Goal: Check status: Check status

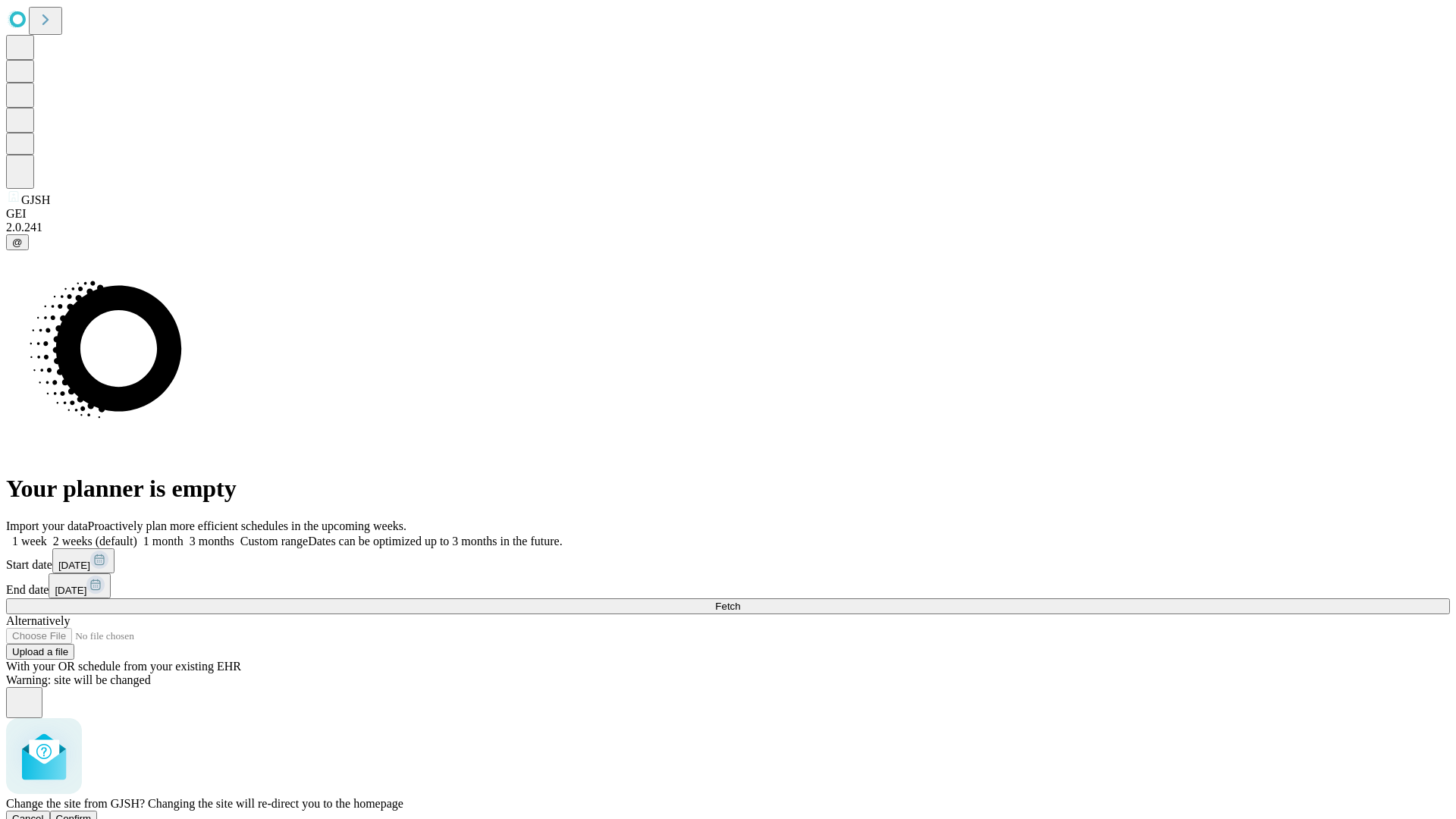
click at [91, 813] on span "Confirm" at bounding box center [74, 818] width 36 height 11
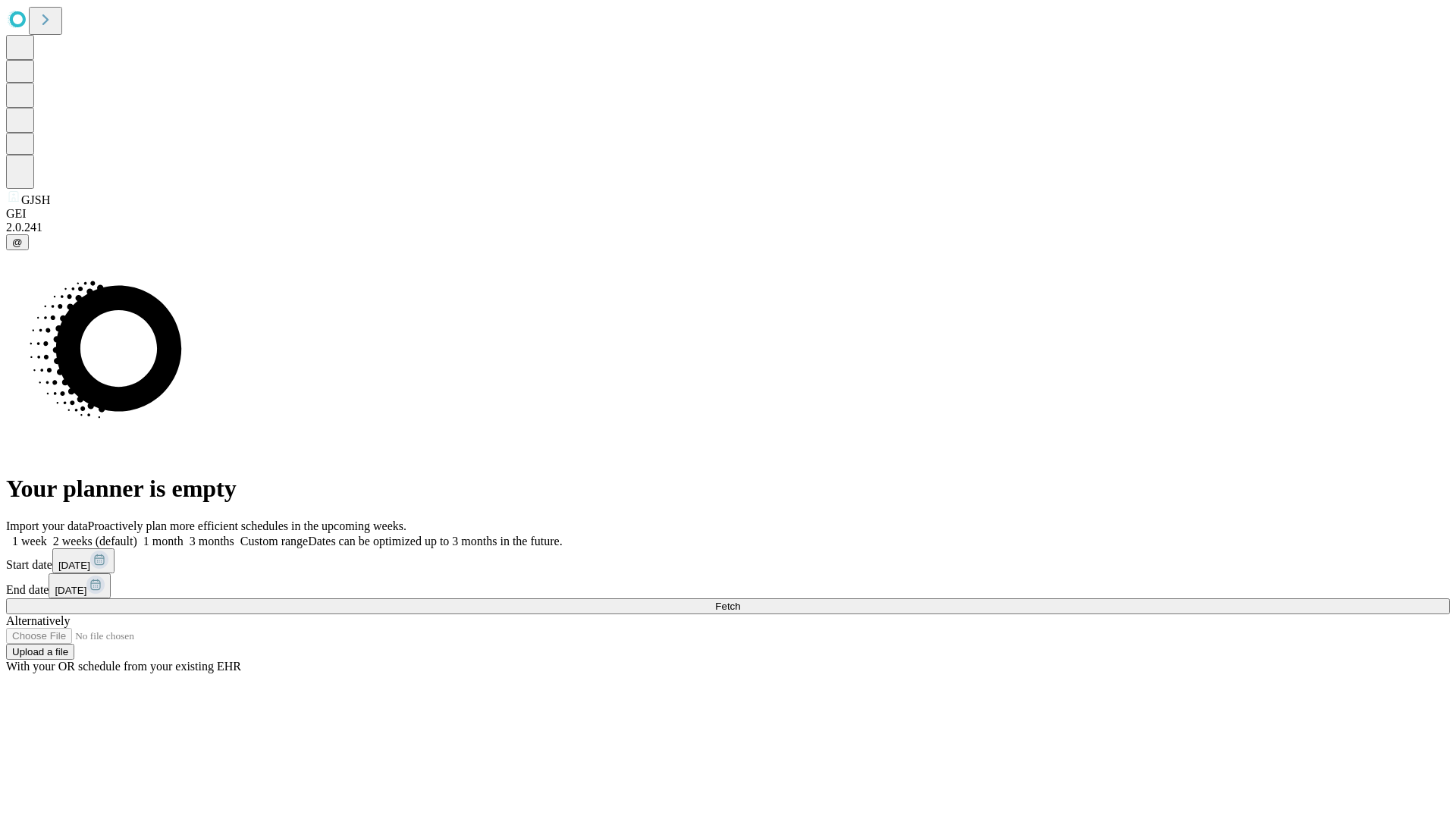
click at [184, 535] on label "1 month" at bounding box center [160, 541] width 47 height 13
click at [740, 601] on span "Fetch" at bounding box center [727, 606] width 25 height 11
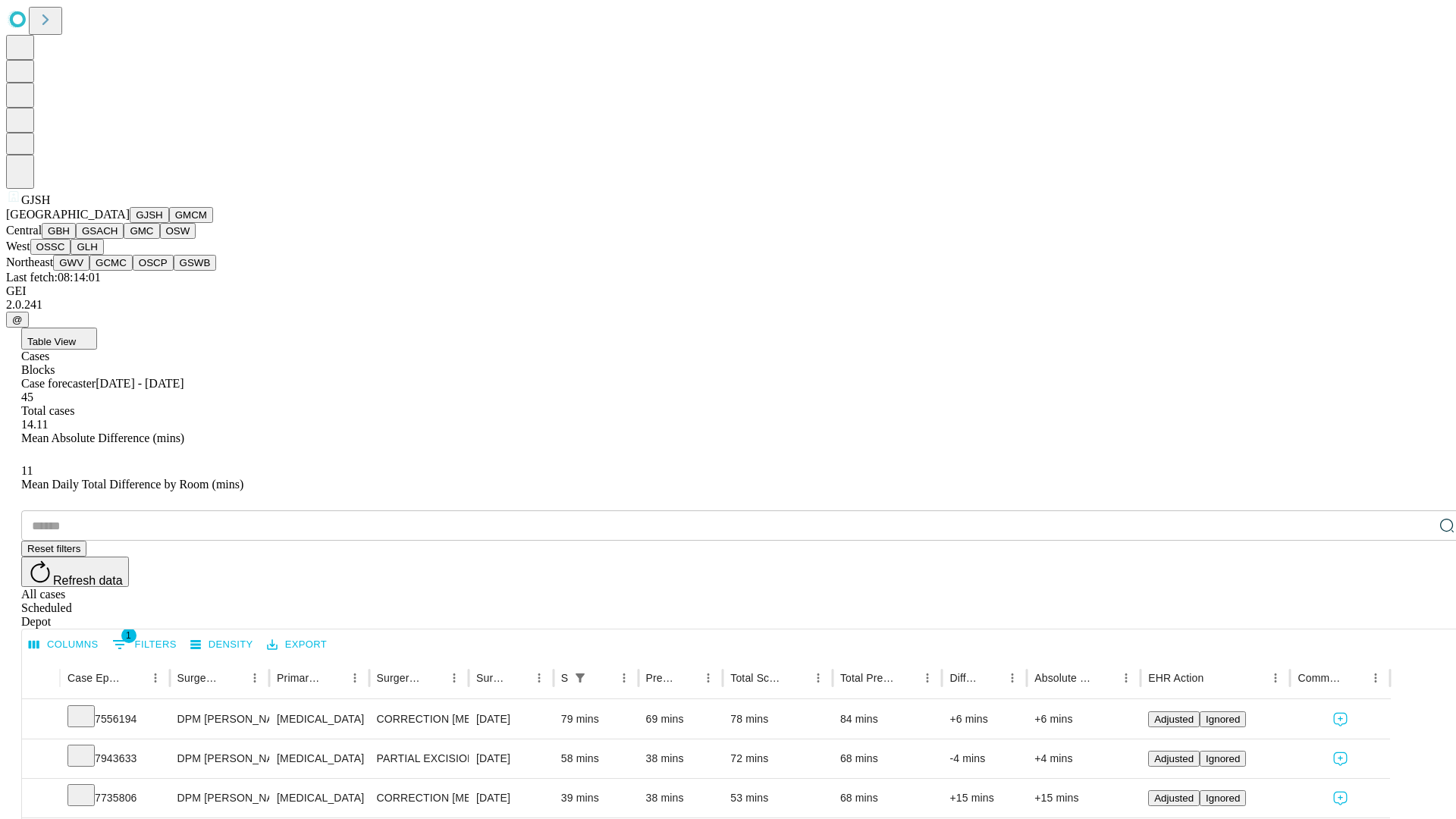
click at [169, 223] on button "GMCM" at bounding box center [191, 215] width 44 height 16
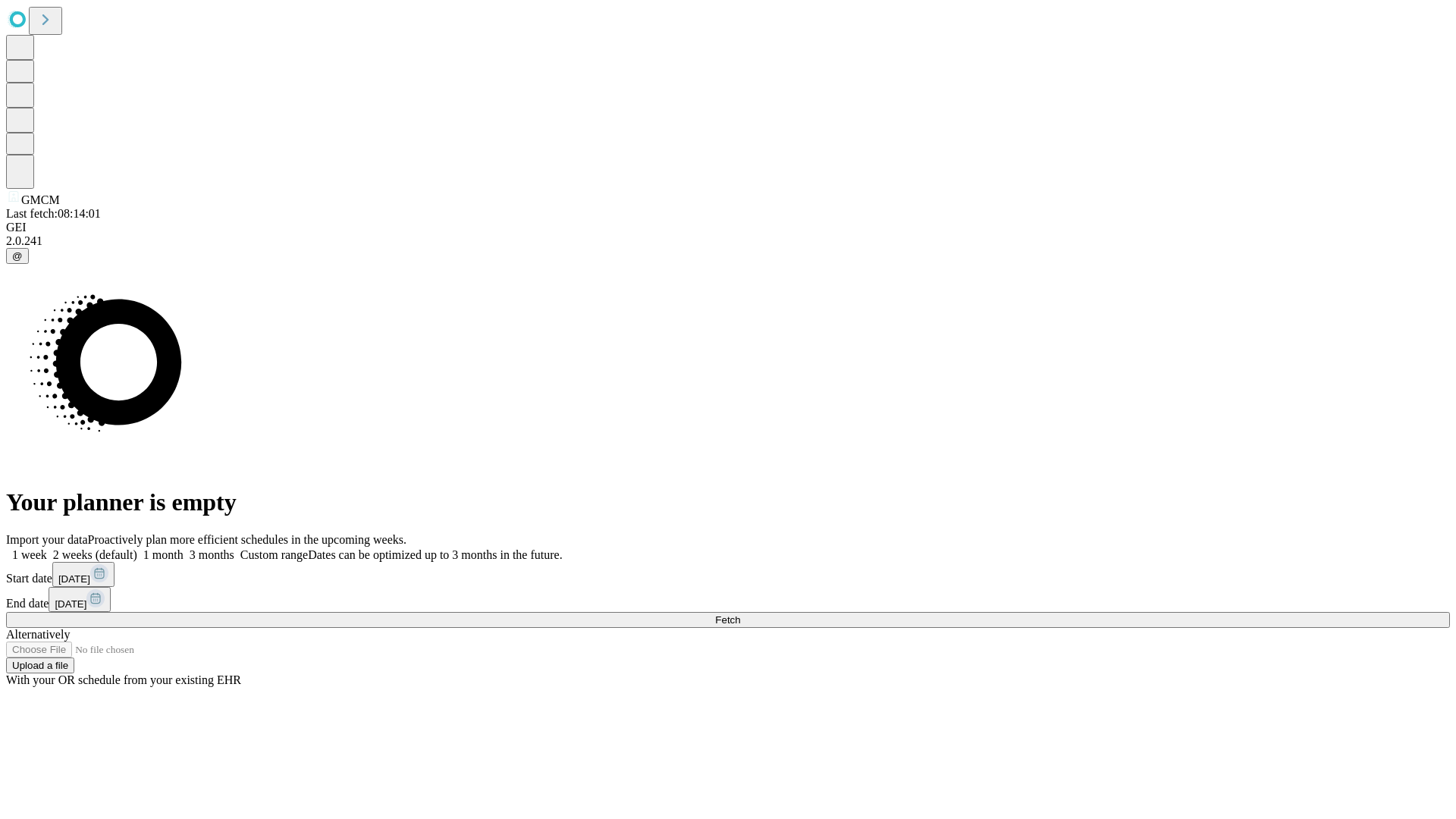
click at [184, 548] on label "1 month" at bounding box center [160, 554] width 47 height 13
click at [740, 615] on span "Fetch" at bounding box center [727, 620] width 25 height 11
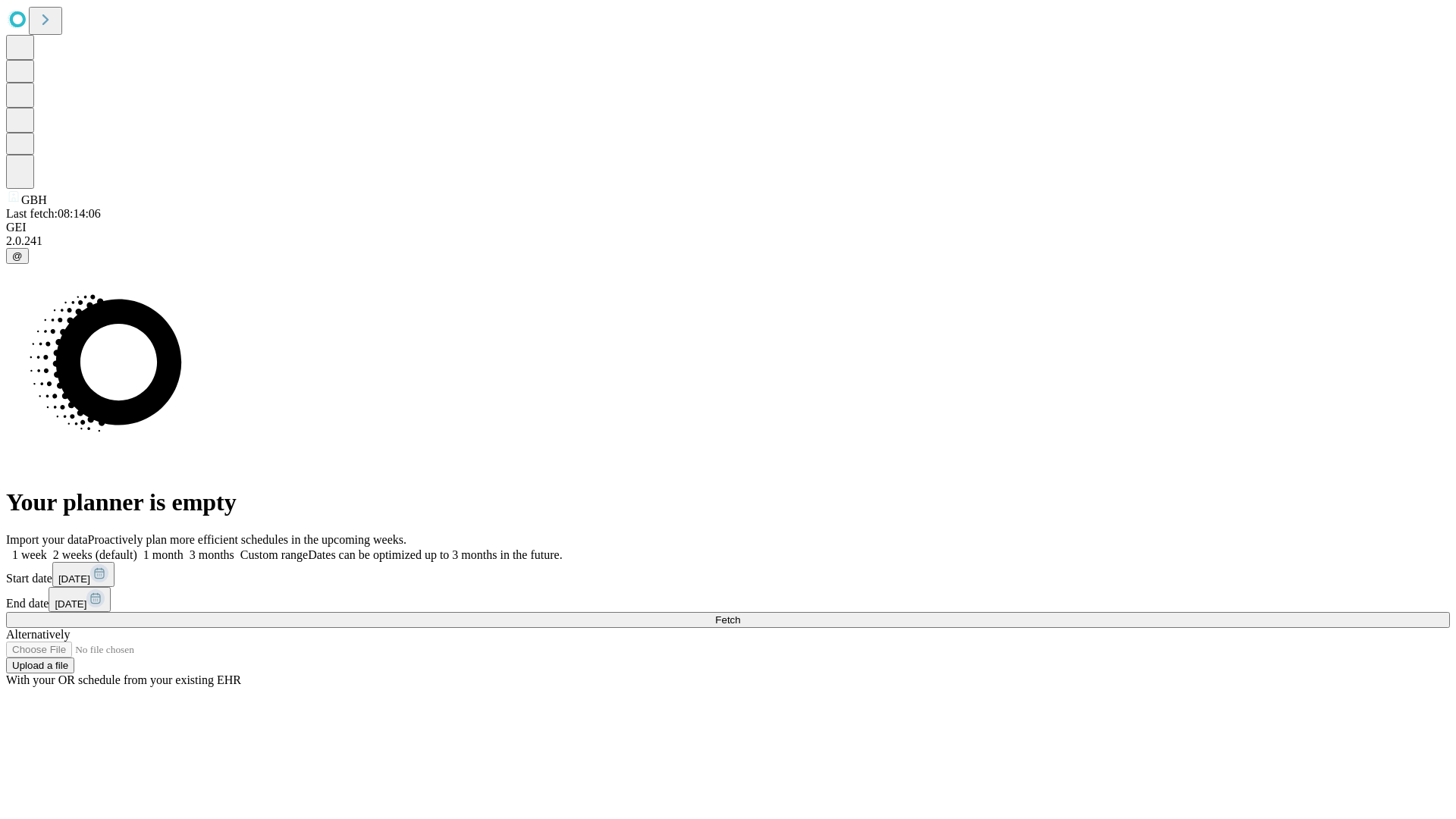
click at [184, 548] on label "1 month" at bounding box center [160, 554] width 47 height 13
click at [740, 615] on span "Fetch" at bounding box center [727, 620] width 25 height 11
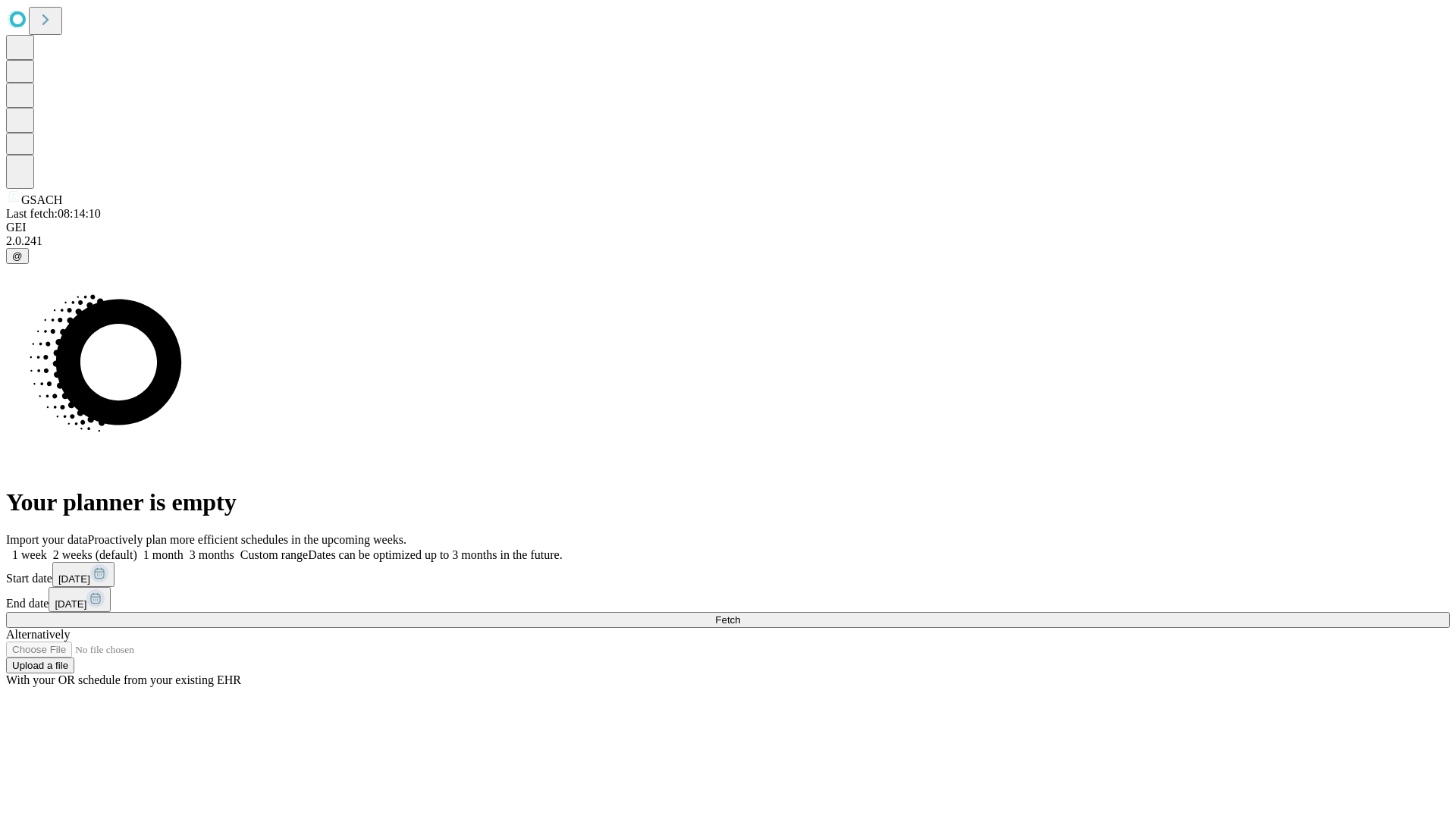
click at [184, 548] on label "1 month" at bounding box center [160, 554] width 47 height 13
click at [740, 615] on span "Fetch" at bounding box center [727, 620] width 25 height 11
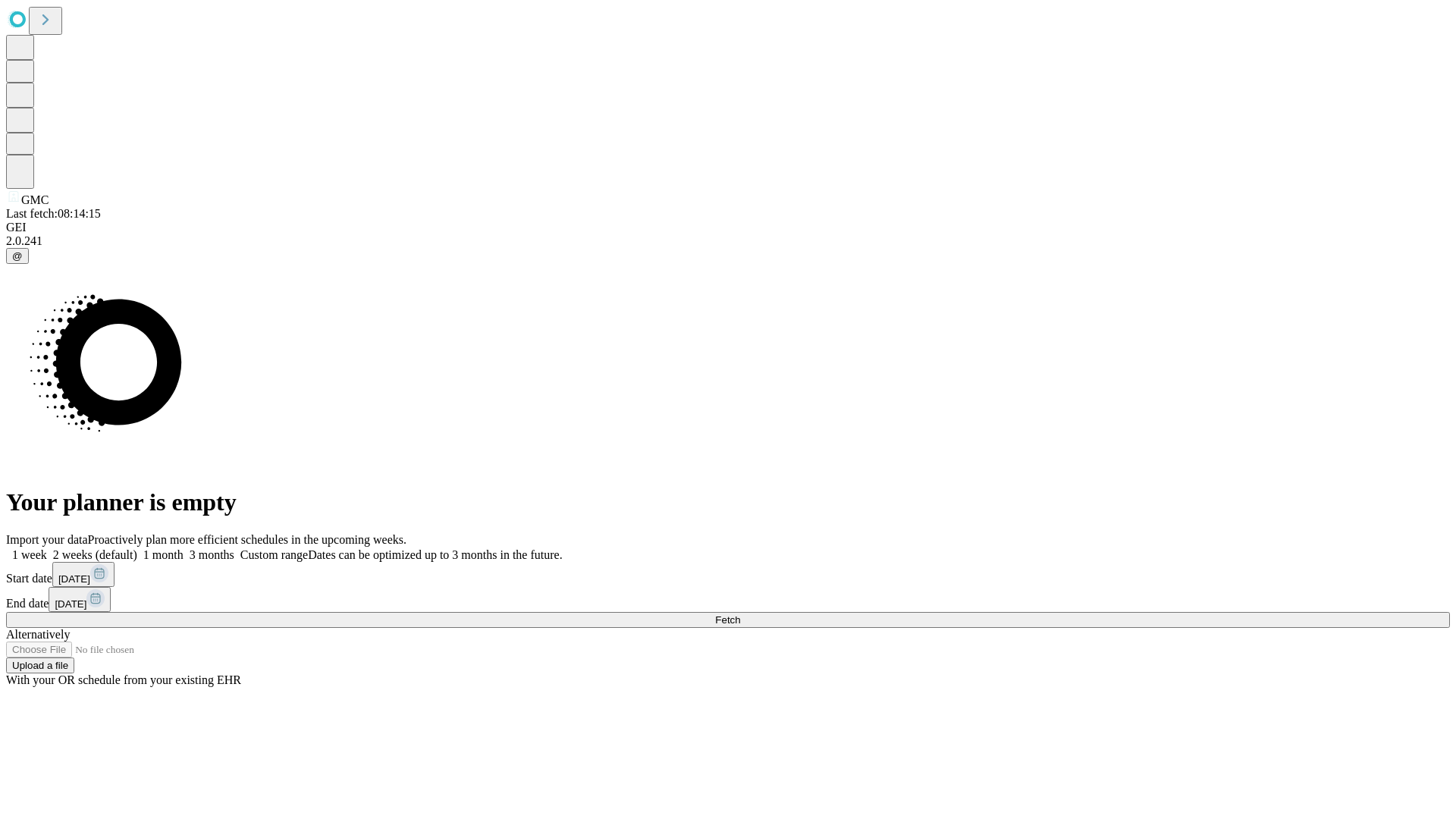
click at [184, 548] on label "1 month" at bounding box center [160, 554] width 47 height 13
click at [740, 615] on span "Fetch" at bounding box center [727, 620] width 25 height 11
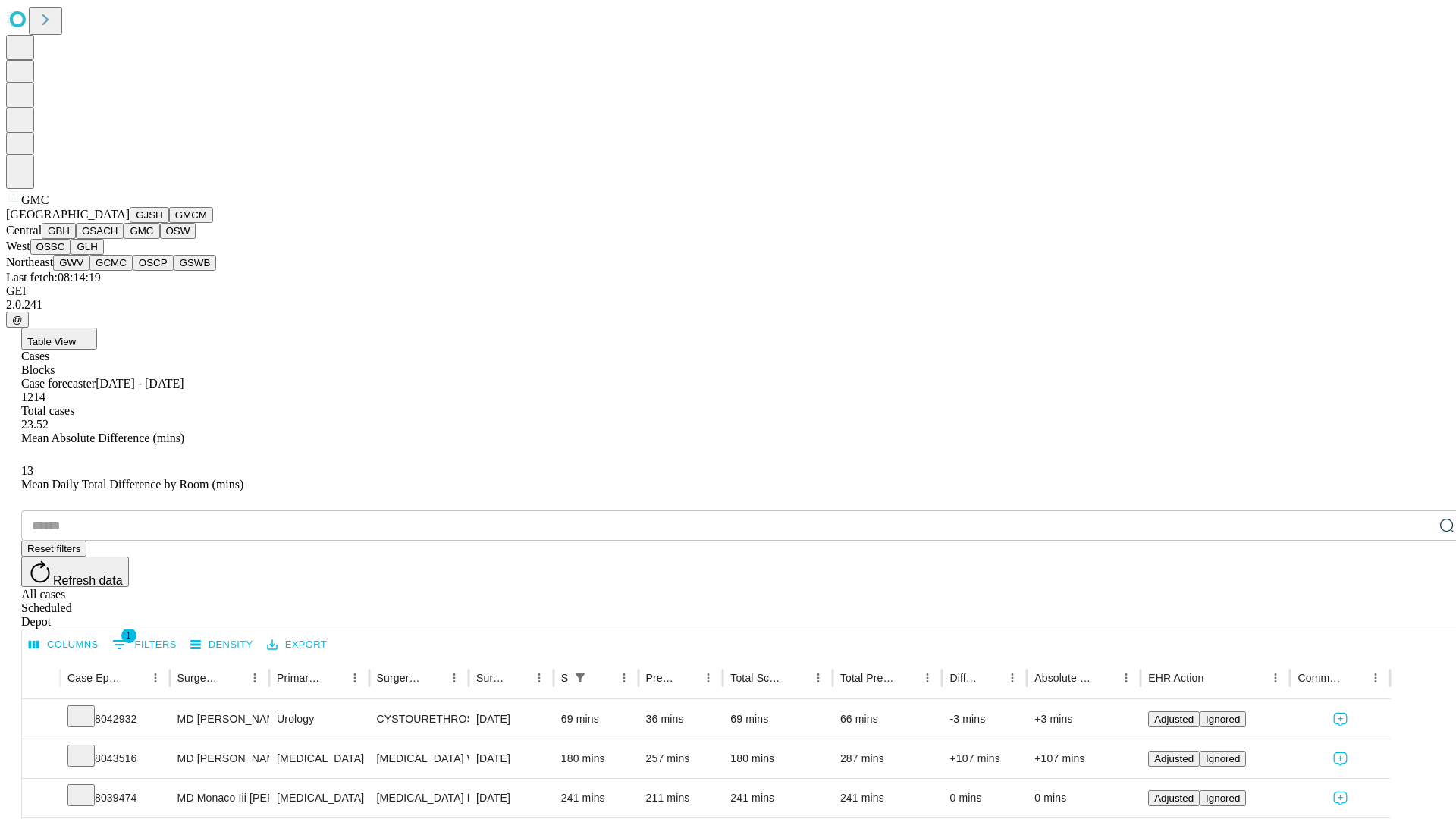
click at [160, 239] on button "OSW" at bounding box center [178, 230] width 37 height 16
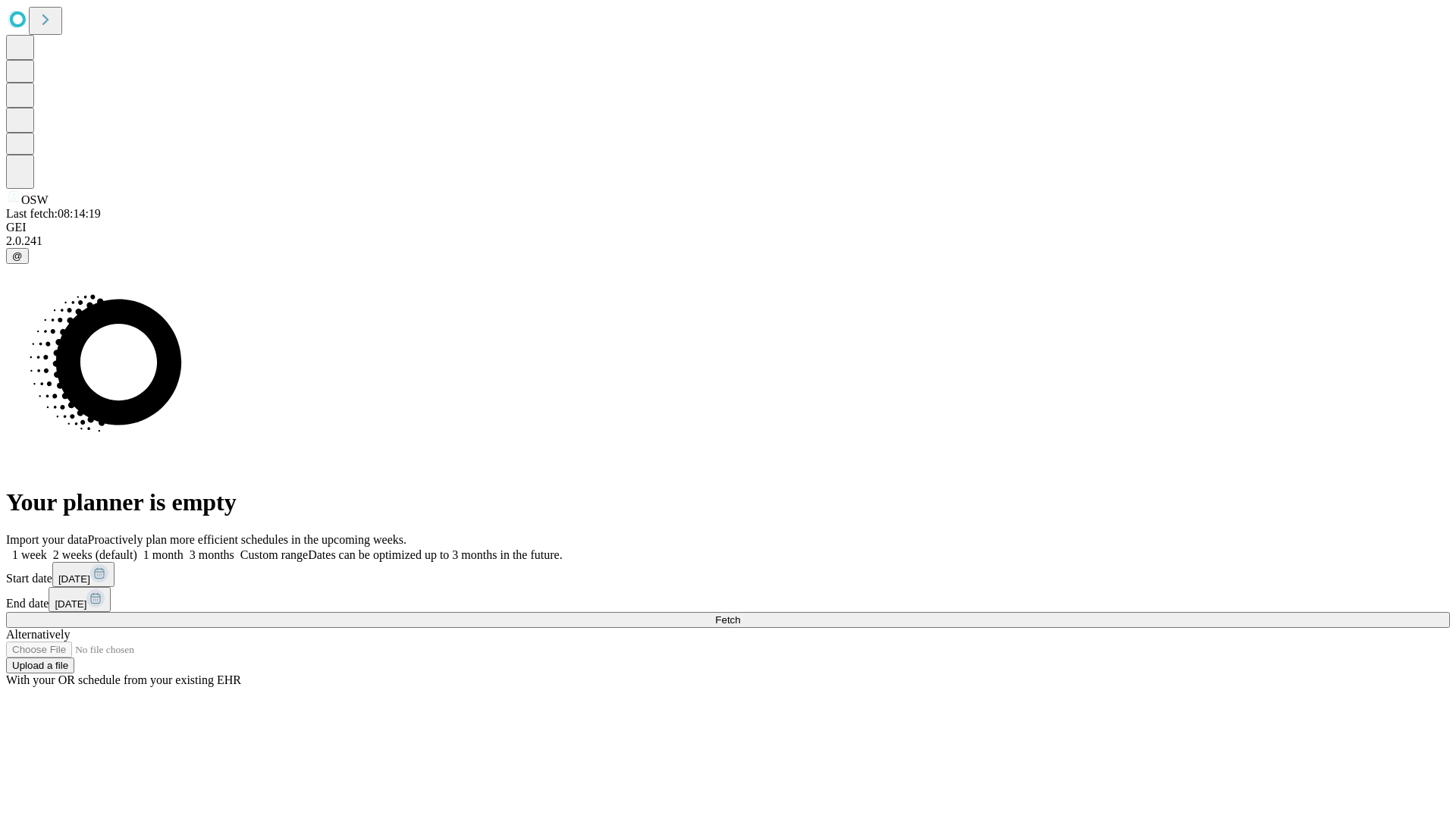
click at [184, 548] on label "1 month" at bounding box center [160, 554] width 47 height 13
click at [740, 615] on span "Fetch" at bounding box center [727, 620] width 25 height 11
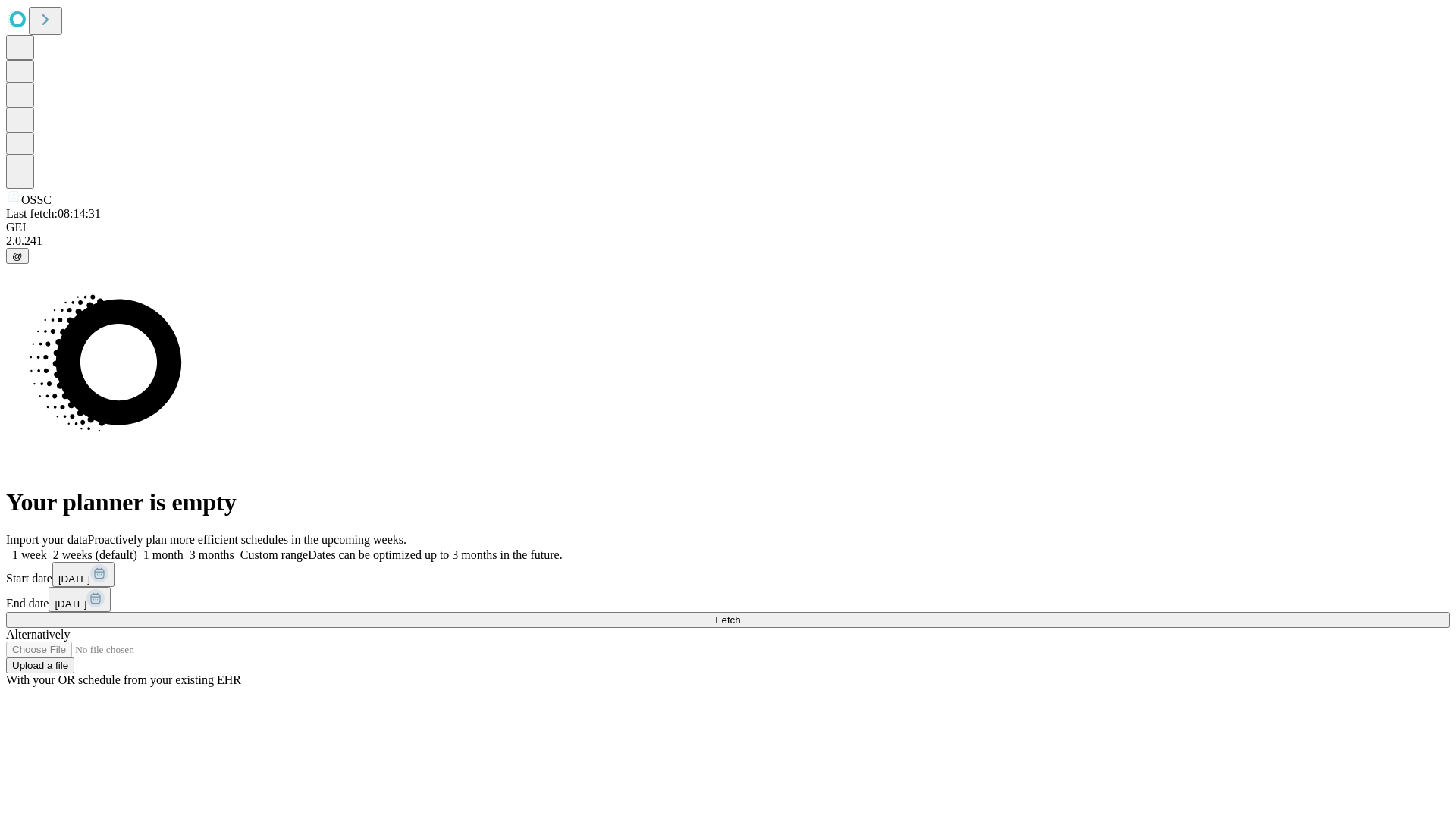
click at [740, 615] on span "Fetch" at bounding box center [727, 620] width 25 height 11
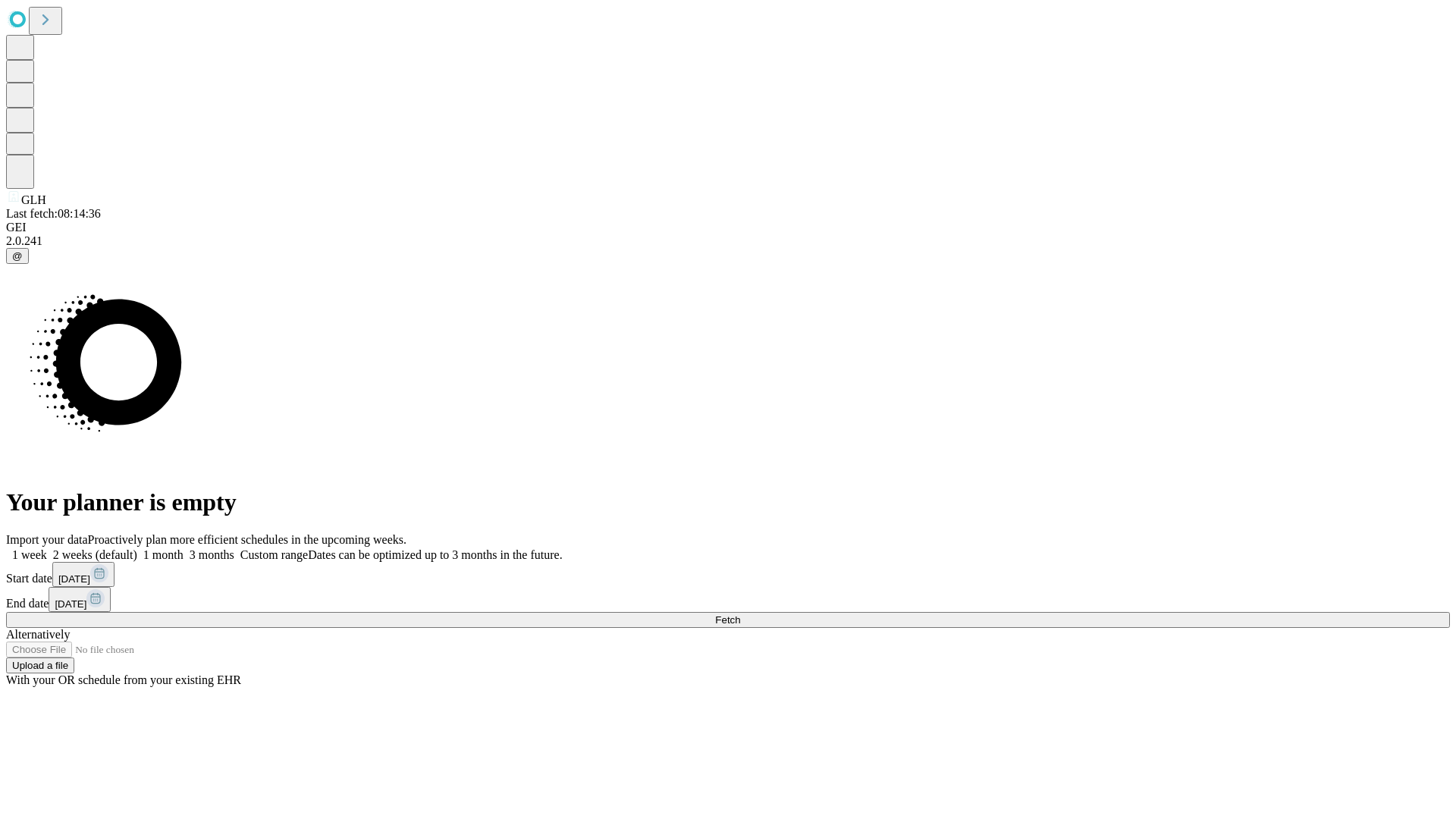
click at [184, 548] on label "1 month" at bounding box center [160, 554] width 47 height 13
click at [740, 615] on span "Fetch" at bounding box center [727, 620] width 25 height 11
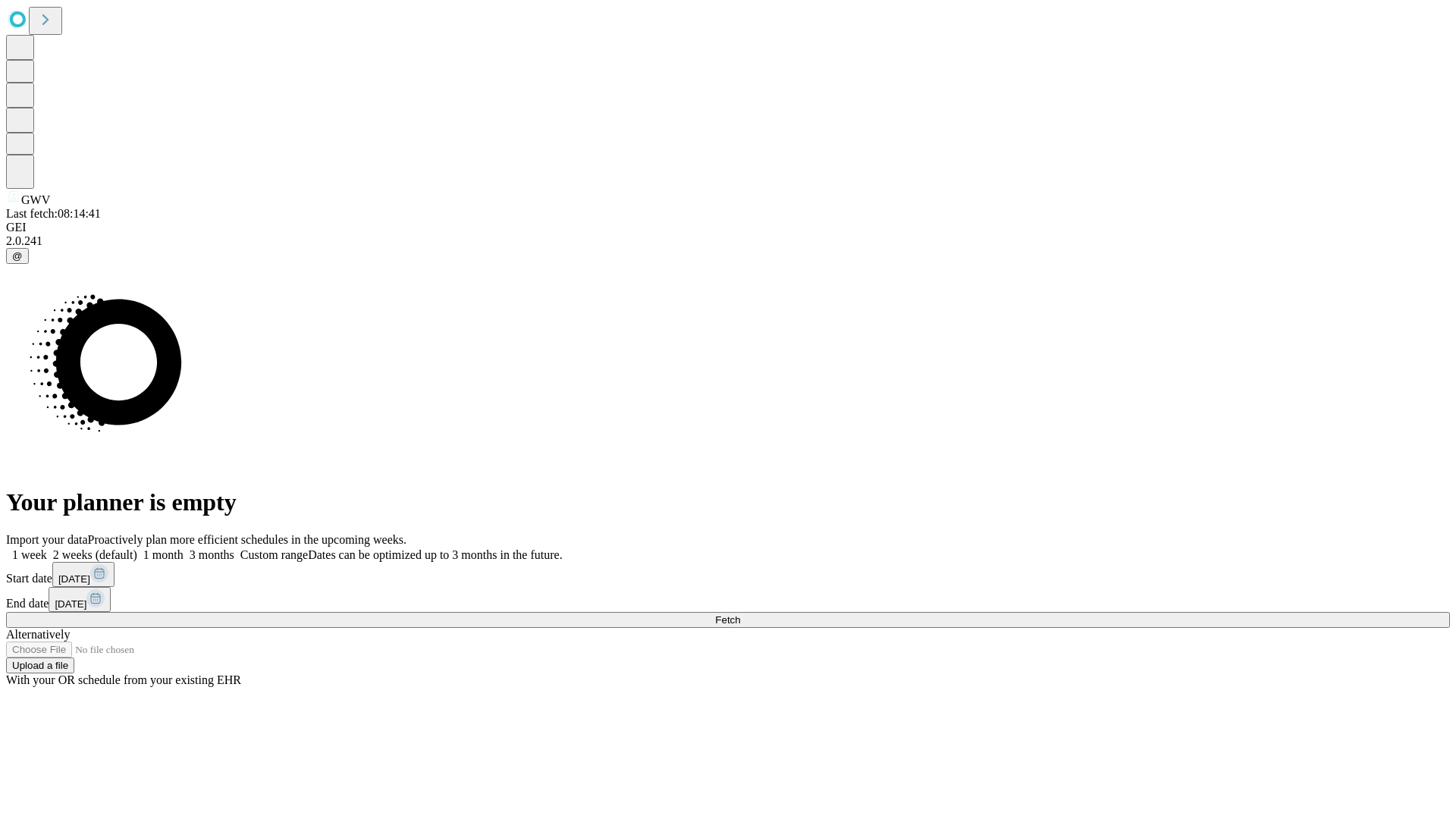
click at [184, 548] on label "1 month" at bounding box center [160, 554] width 47 height 13
click at [740, 615] on span "Fetch" at bounding box center [727, 620] width 25 height 11
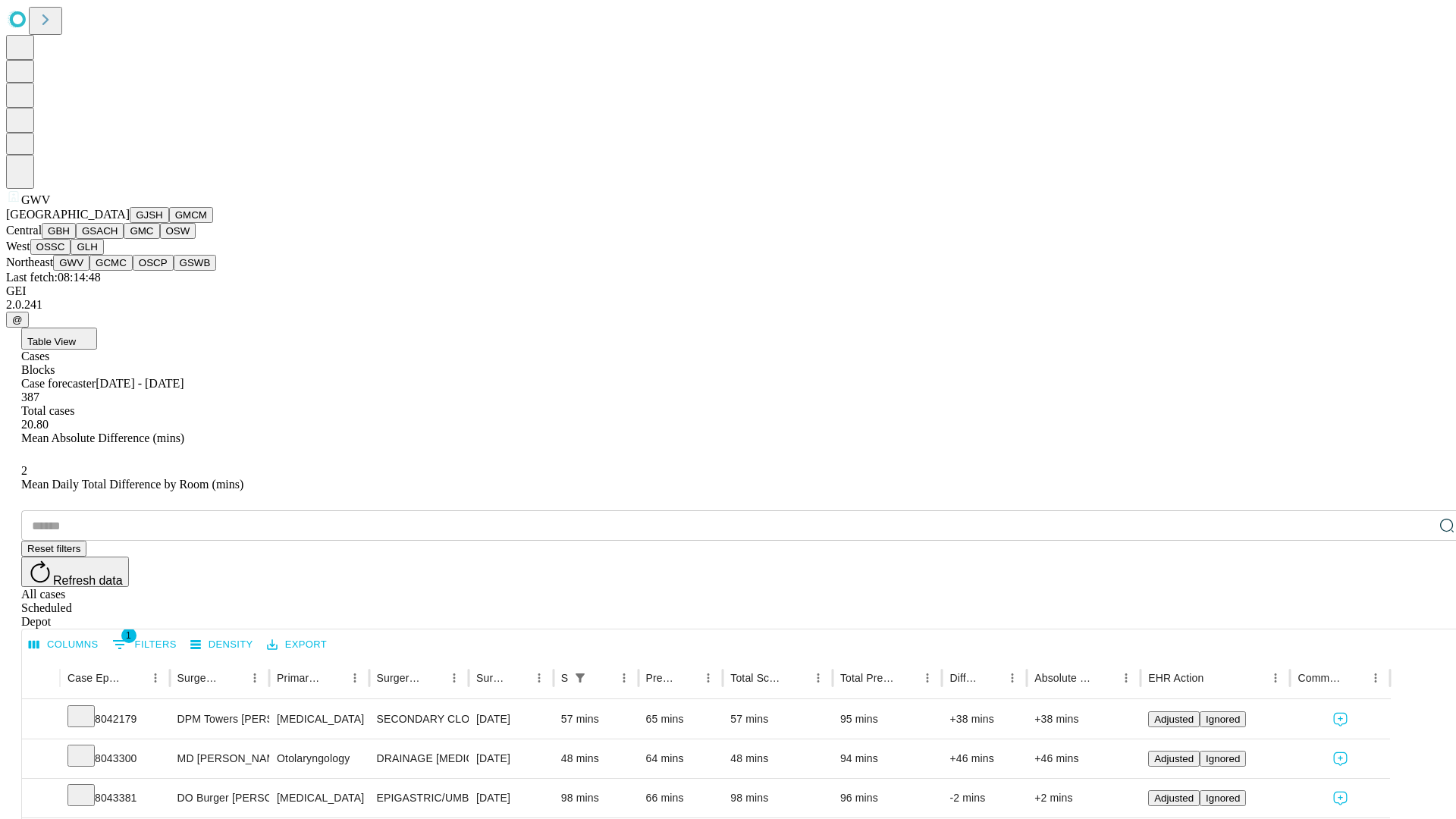
click at [117, 271] on button "GCMC" at bounding box center [111, 262] width 43 height 16
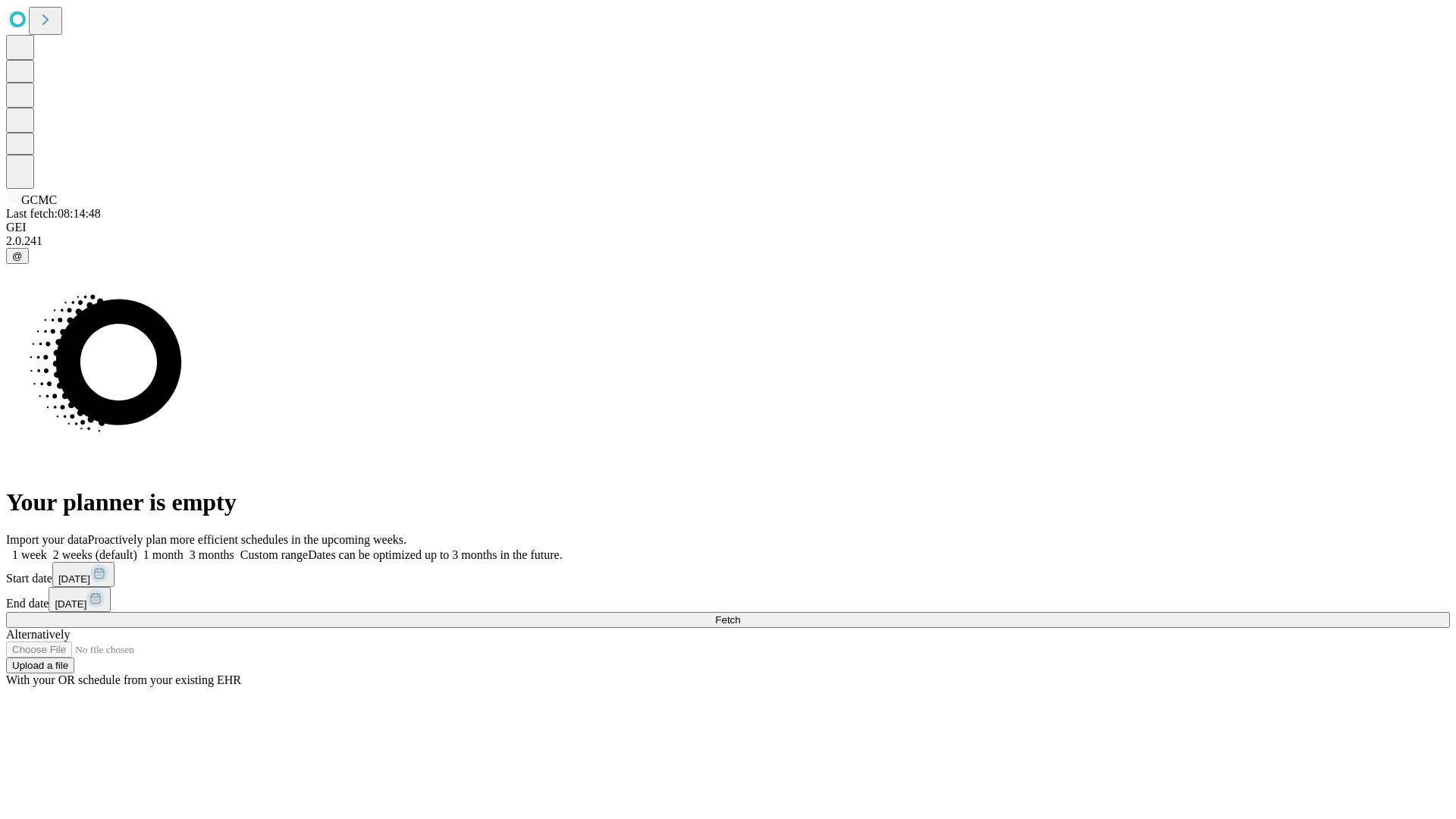
click at [184, 548] on label "1 month" at bounding box center [160, 554] width 47 height 13
click at [740, 615] on span "Fetch" at bounding box center [727, 620] width 25 height 11
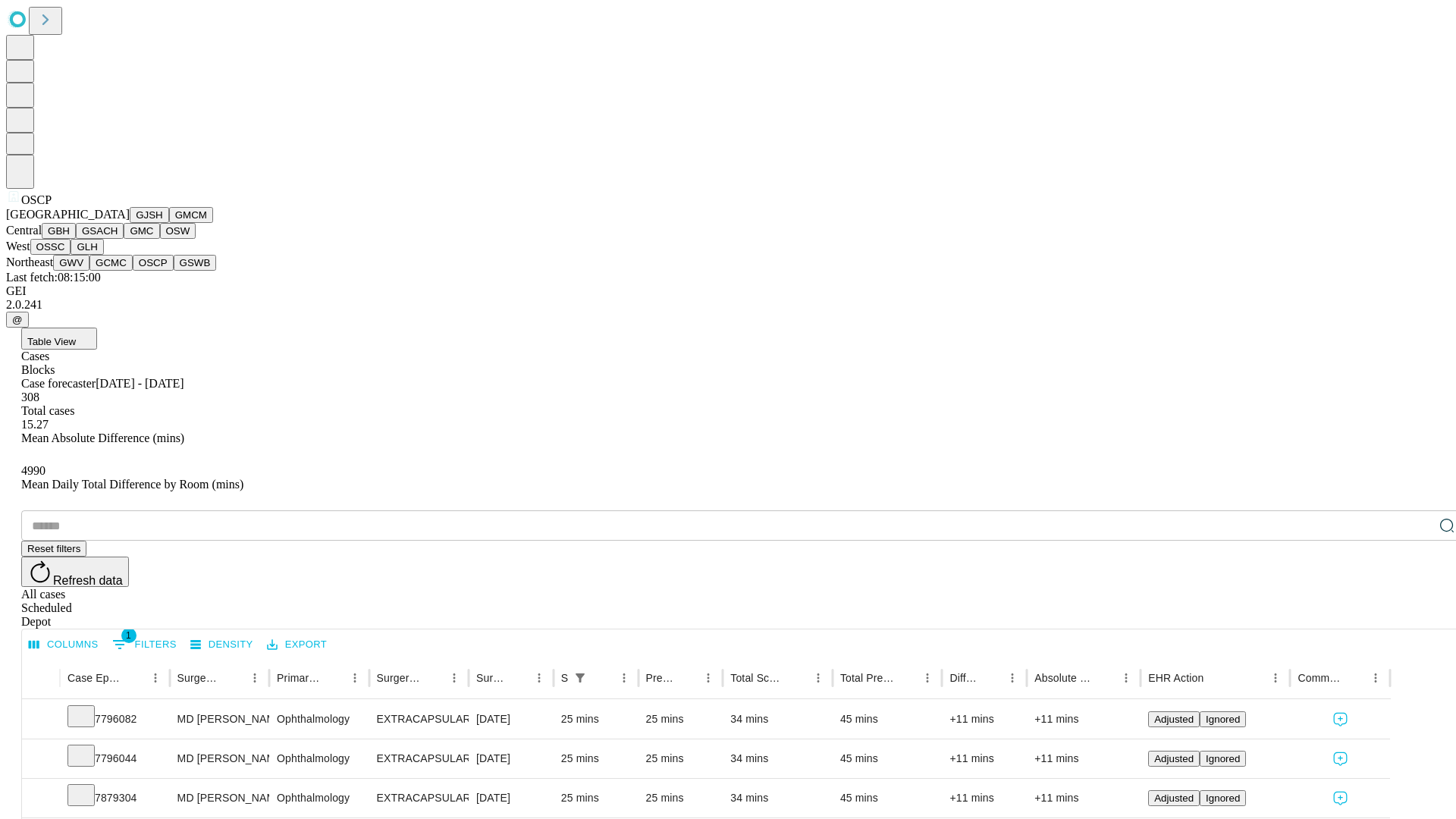
click at [174, 271] on button "GSWB" at bounding box center [195, 262] width 43 height 16
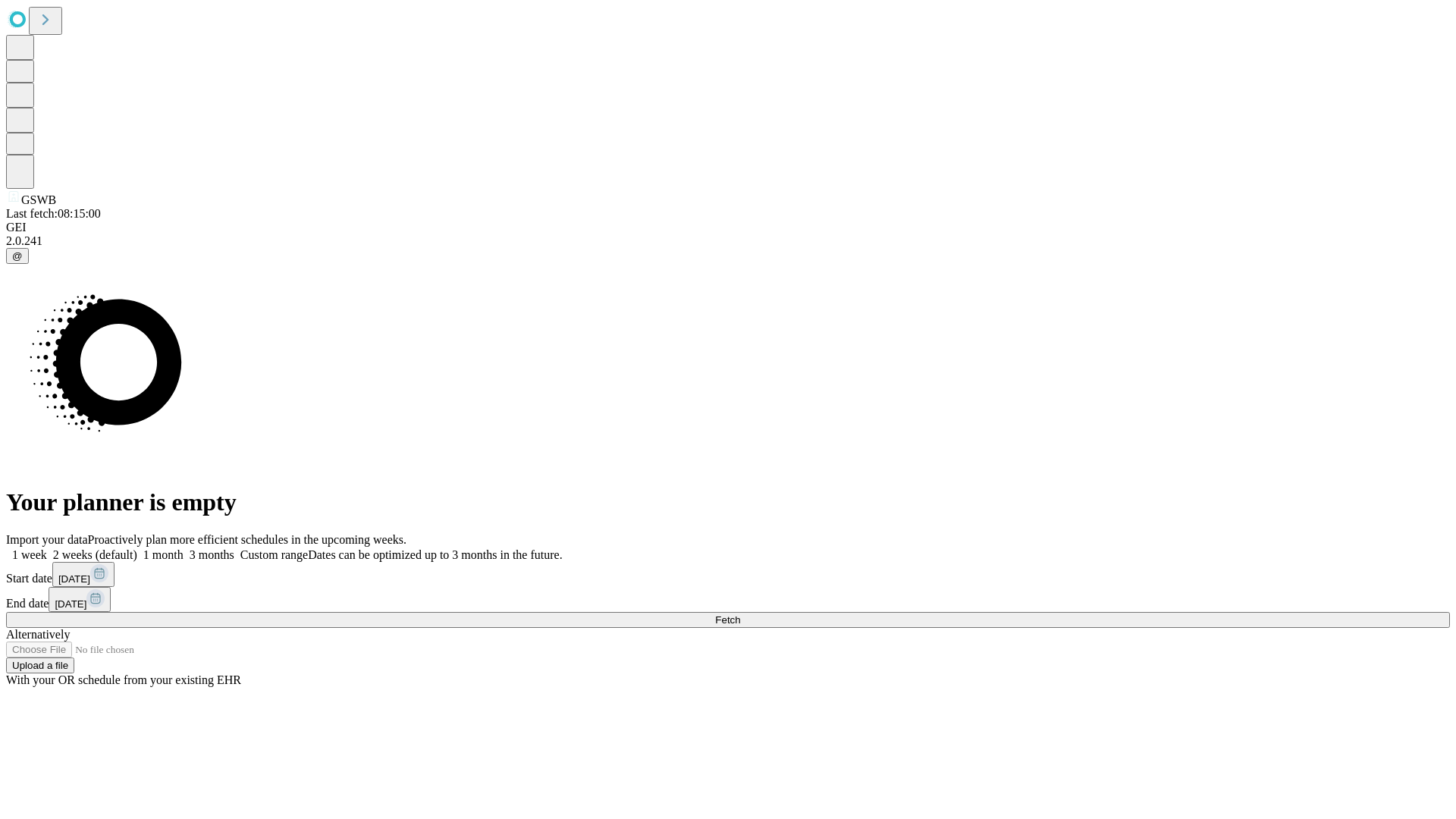
click at [184, 548] on label "1 month" at bounding box center [160, 554] width 47 height 13
click at [740, 615] on span "Fetch" at bounding box center [727, 620] width 25 height 11
